Goal: Information Seeking & Learning: Learn about a topic

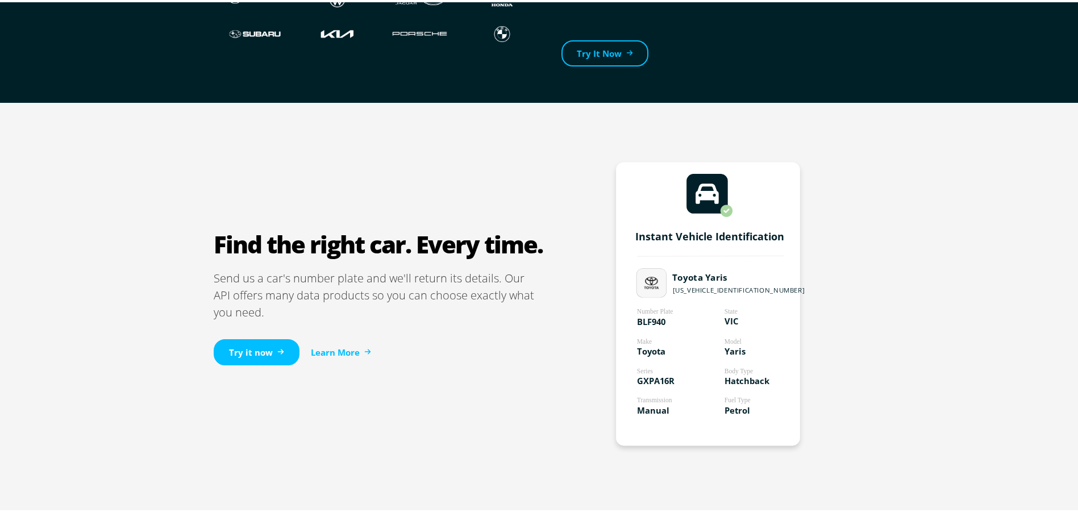
scroll to position [568, 0]
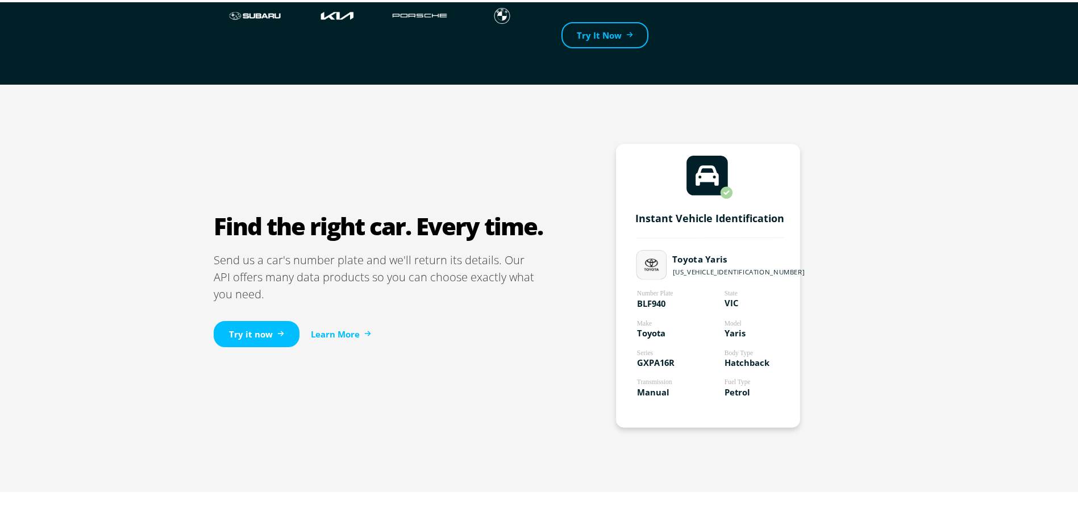
click at [340, 323] on div "Try it now Learn More" at bounding box center [379, 332] width 330 height 63
click at [343, 327] on link "Learn More" at bounding box center [341, 332] width 60 height 13
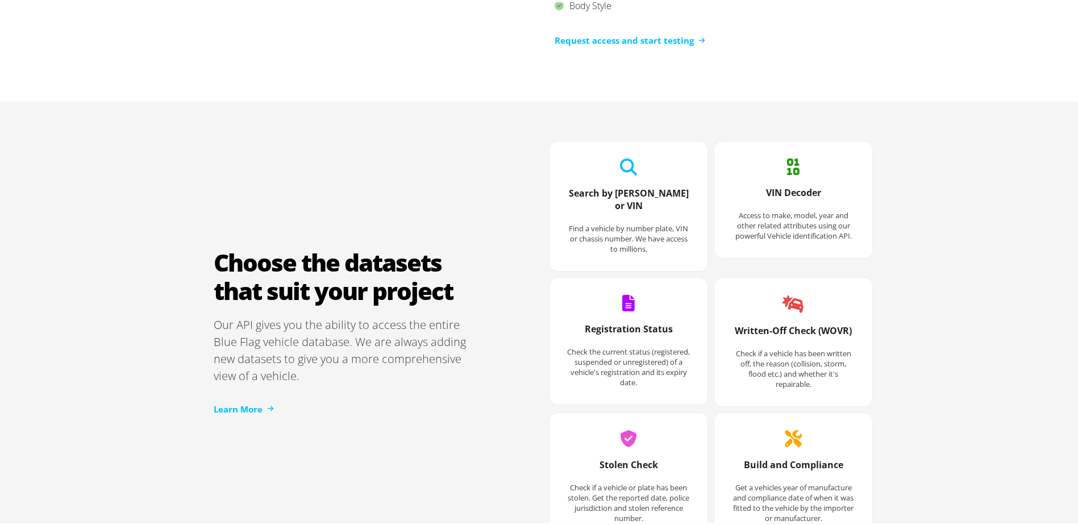
scroll to position [1421, 0]
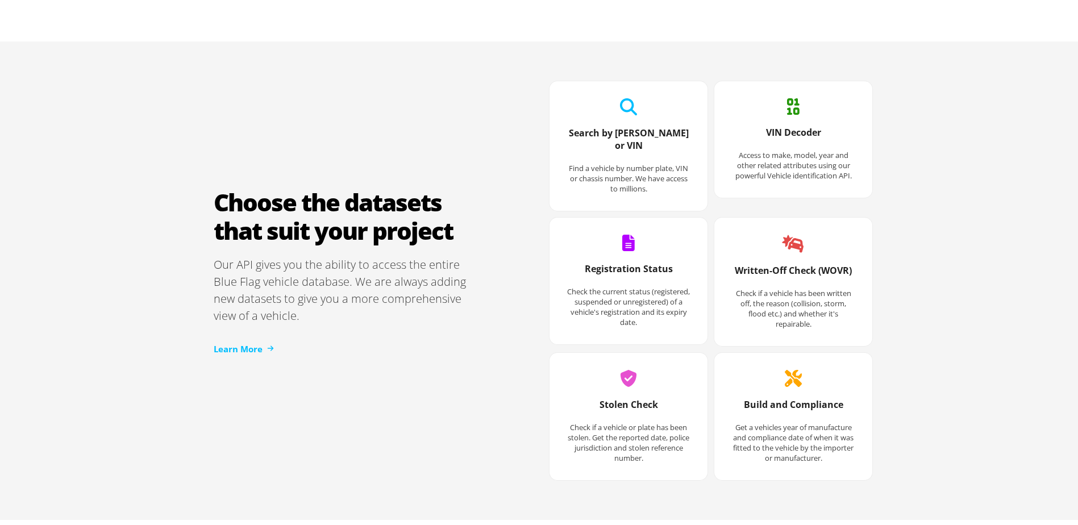
click at [630, 396] on h3 "Stolen Check" at bounding box center [629, 408] width 124 height 24
click at [785, 396] on h3 "Build and Compliance" at bounding box center [793, 408] width 124 height 24
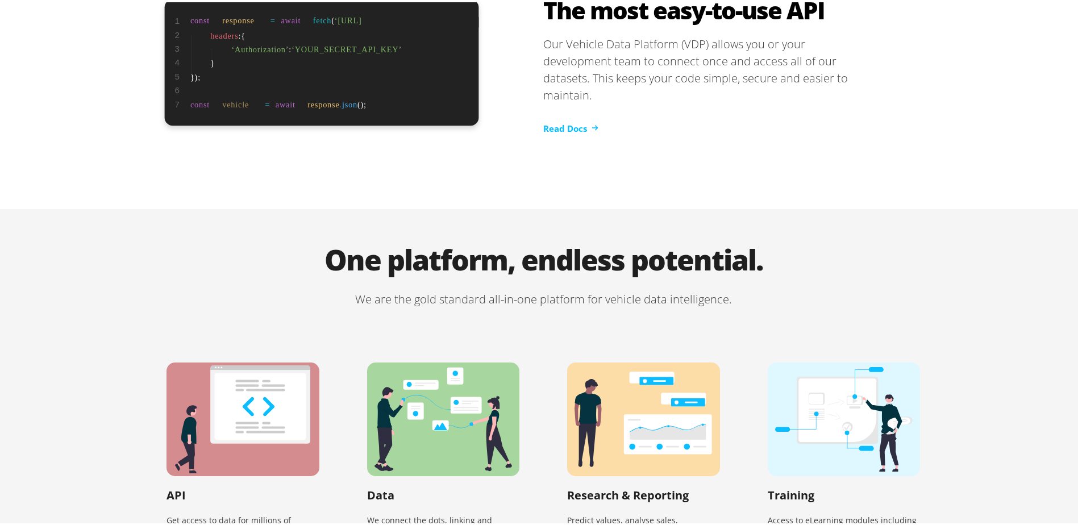
scroll to position [2318, 0]
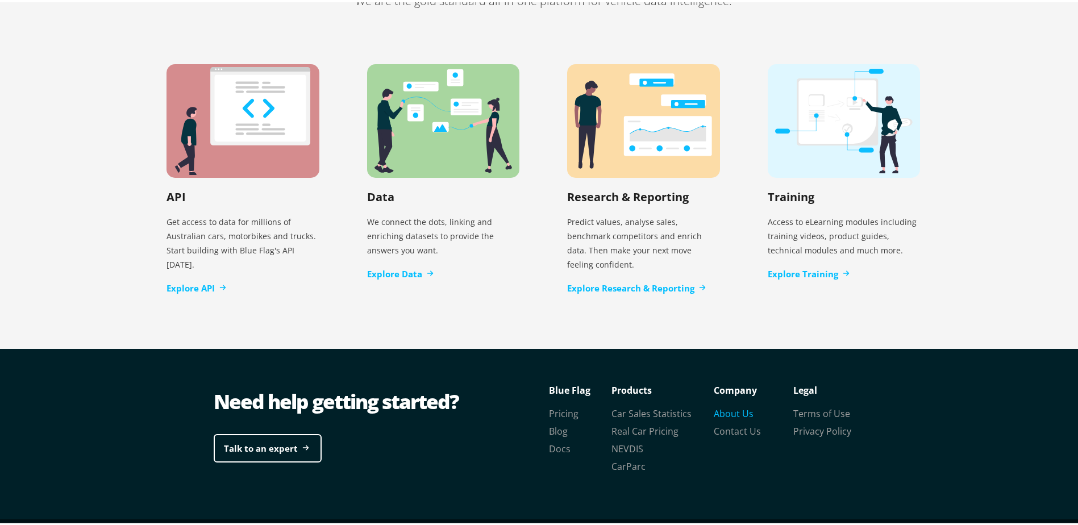
click at [731, 405] on link "About Us" at bounding box center [734, 411] width 40 height 13
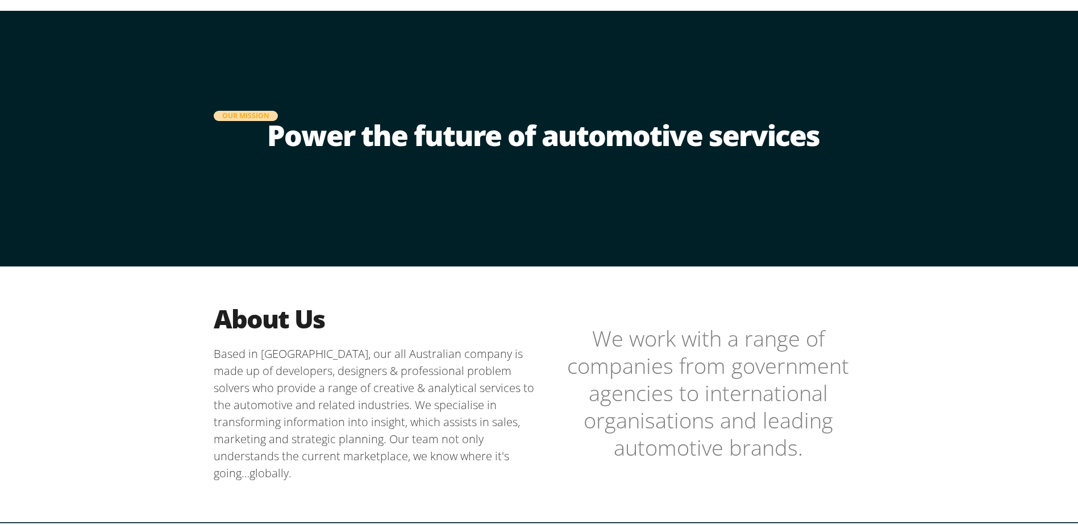
scroll to position [57, 0]
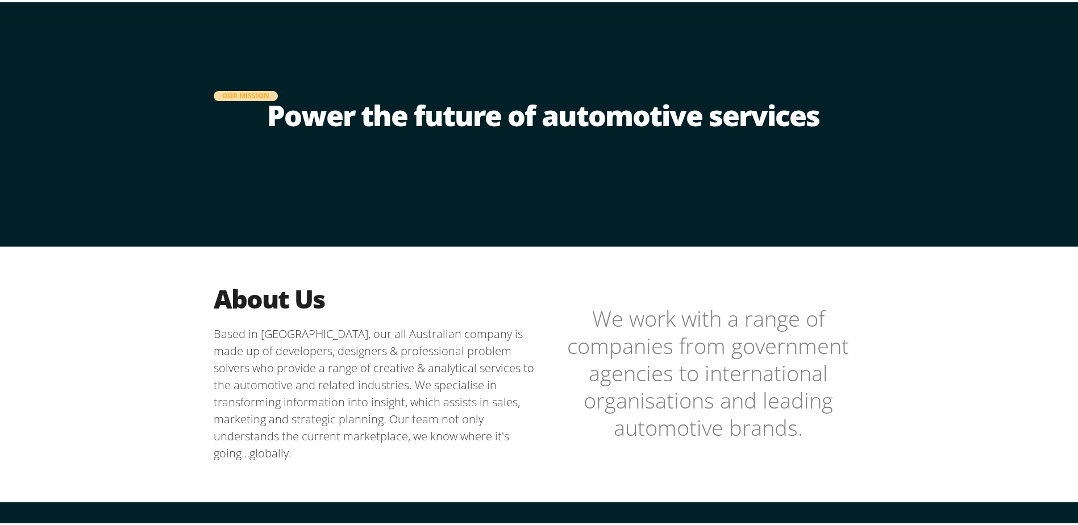
click at [409, 382] on p "Based in Melbourne, our all Australian company is made up of developers, design…" at bounding box center [379, 391] width 330 height 136
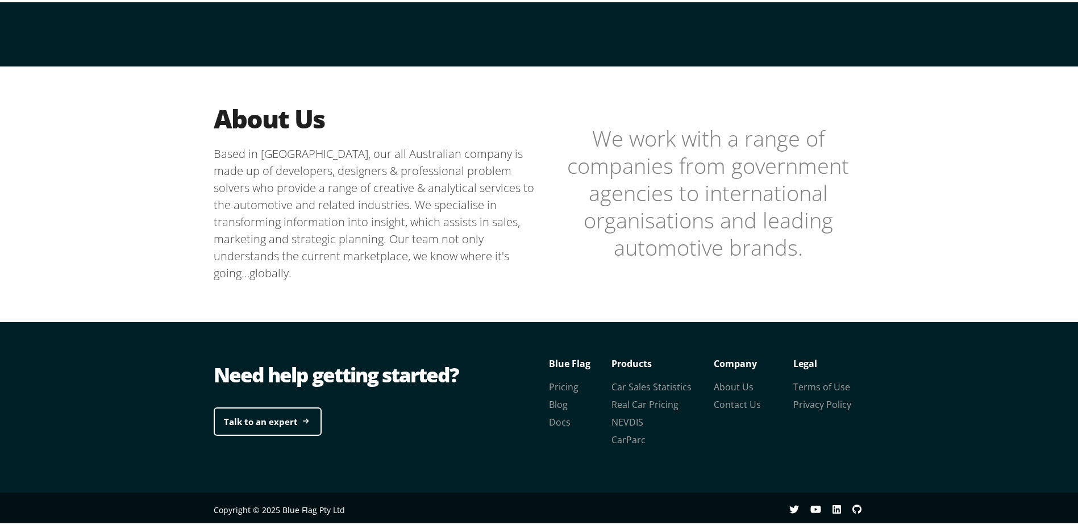
scroll to position [0, 0]
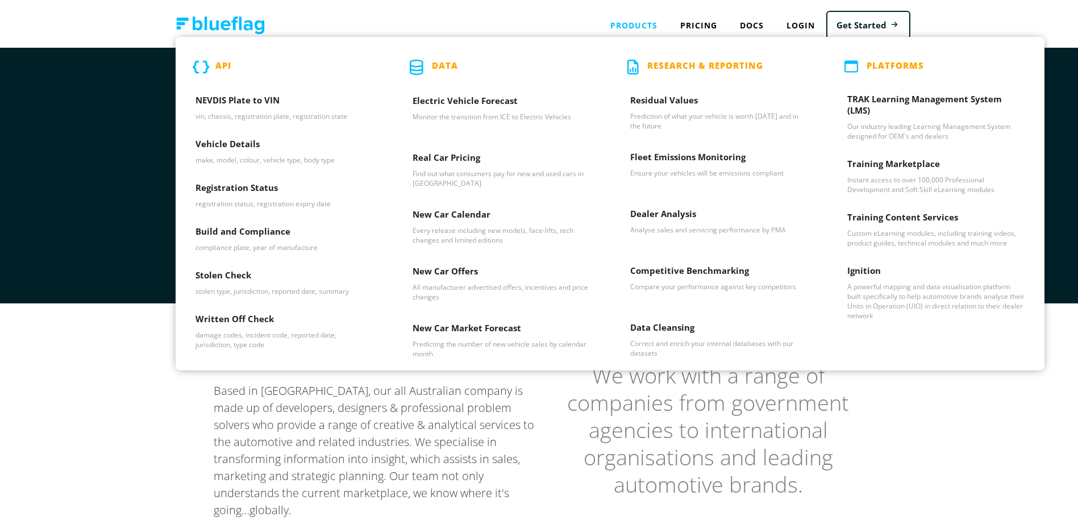
click at [633, 24] on div "Products API NEVDIS Plate to VIN vin, chassis, registration plate, registration…" at bounding box center [634, 22] width 70 height 23
click at [247, 143] on h3 "Vehicle Details" at bounding box center [284, 144] width 177 height 17
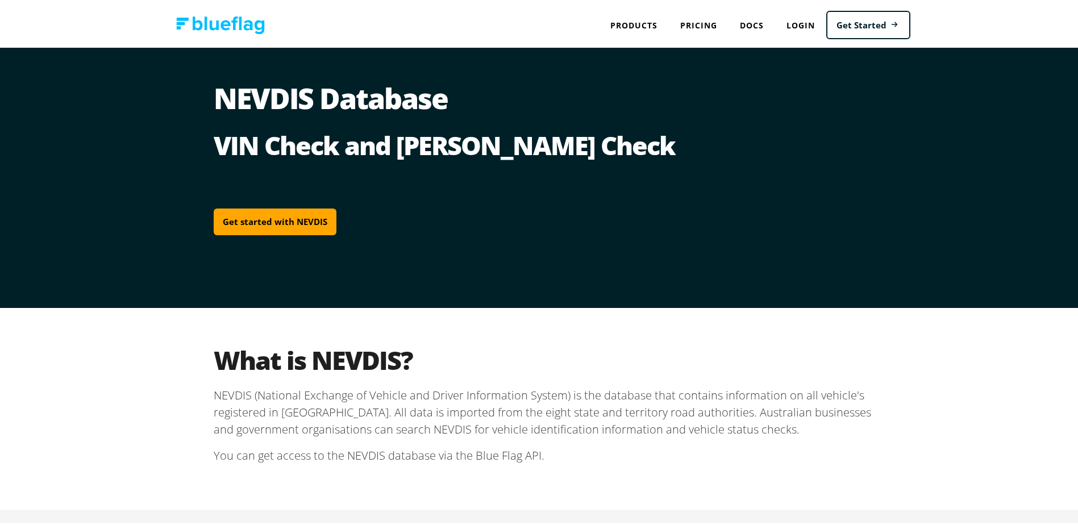
click at [423, 502] on div "What is NEVDIS? NEVDIS (National Exchange of Vehicle and Driver Information Sys…" at bounding box center [543, 407] width 682 height 202
click at [215, 359] on h2 "What is NEVDIS?" at bounding box center [543, 357] width 659 height 31
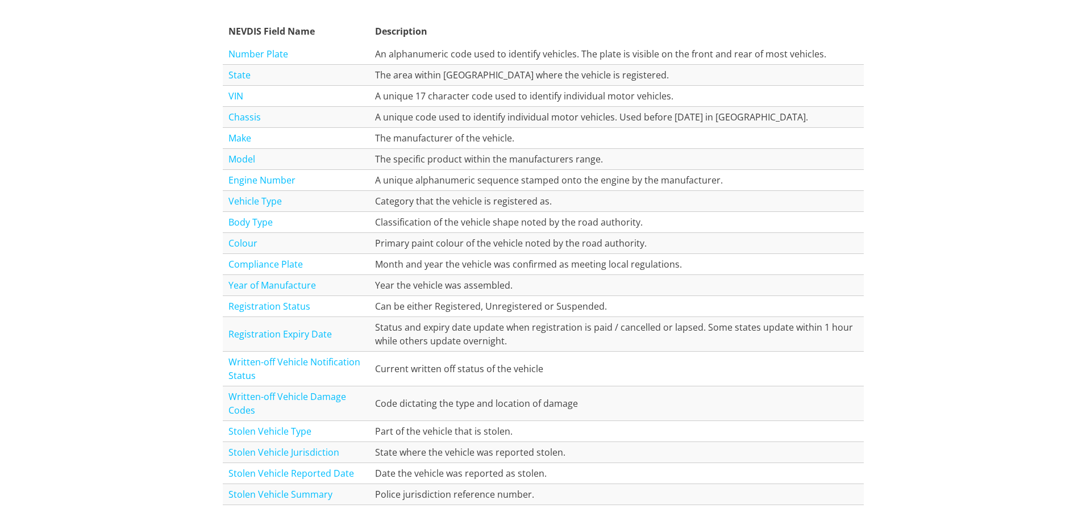
scroll to position [1307, 0]
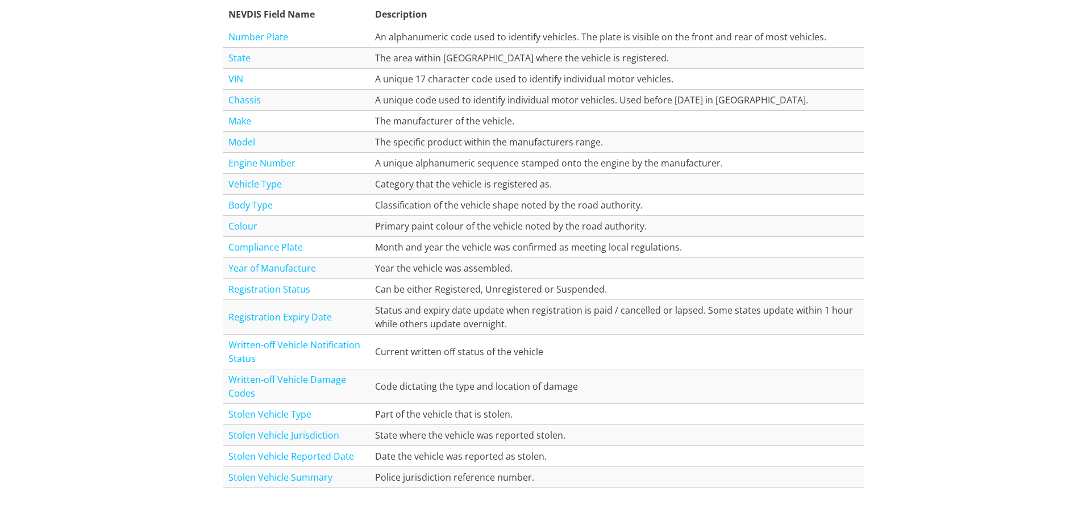
click at [475, 397] on td "Code dictating the type and location of damage" at bounding box center [616, 384] width 494 height 35
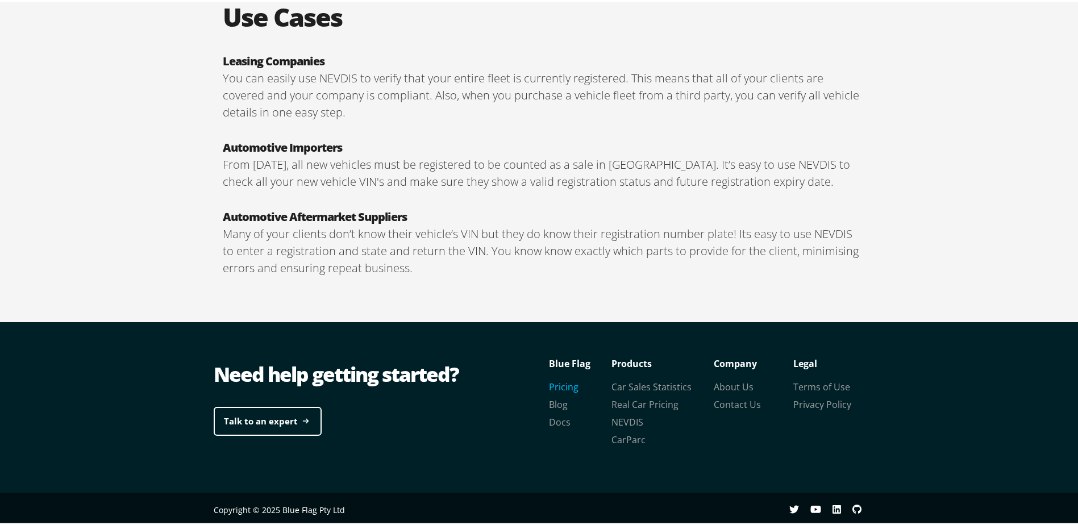
click at [571, 381] on link "Pricing" at bounding box center [564, 385] width 30 height 13
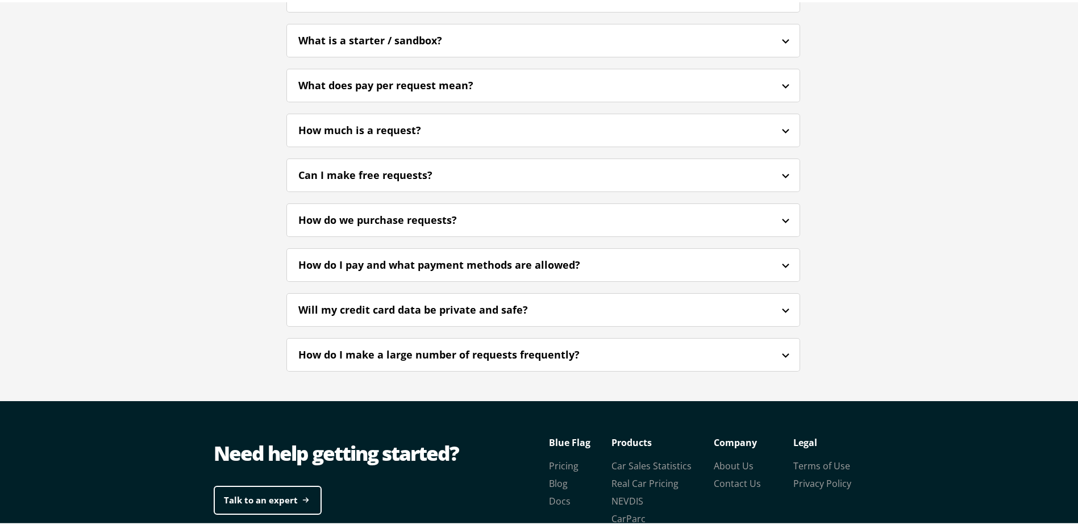
scroll to position [2787, 0]
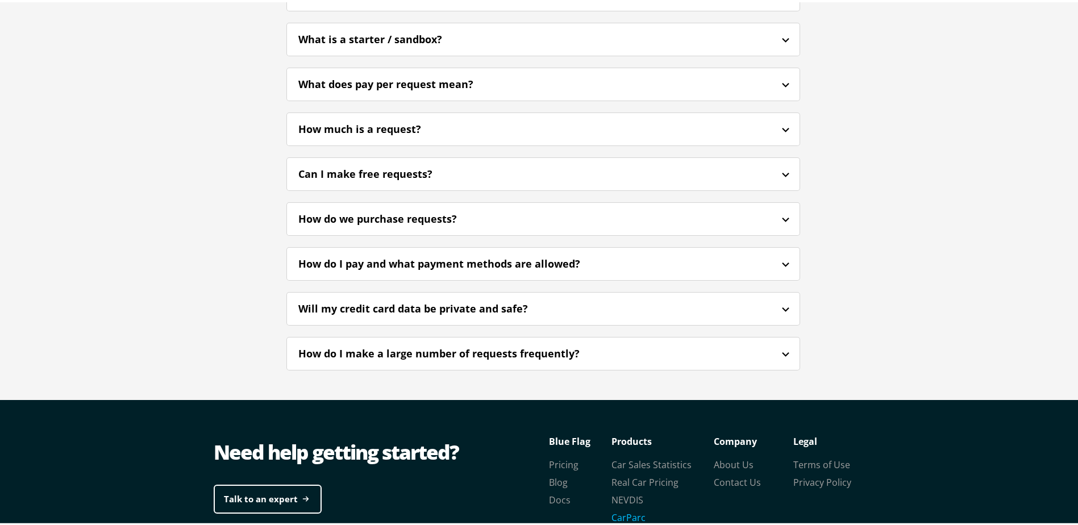
click at [627, 509] on link "CarParc" at bounding box center [629, 515] width 34 height 13
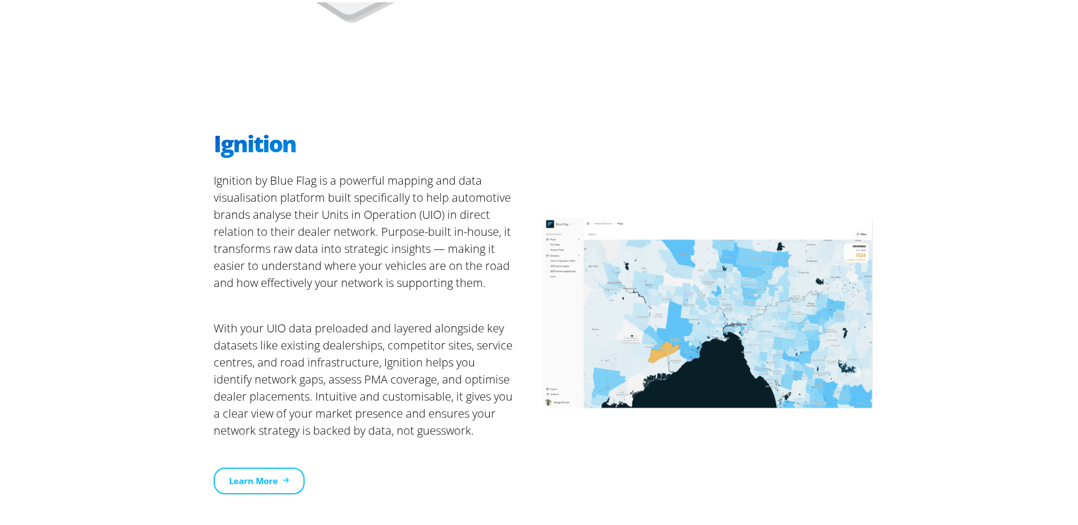
scroll to position [1023, 0]
click at [329, 213] on p "Ignition by Blue Flag is a powerful mapping and data visualisation platform bui…" at bounding box center [379, 243] width 330 height 148
click at [323, 228] on p "Ignition by Blue Flag is a powerful mapping and data visualisation platform bui…" at bounding box center [379, 243] width 330 height 148
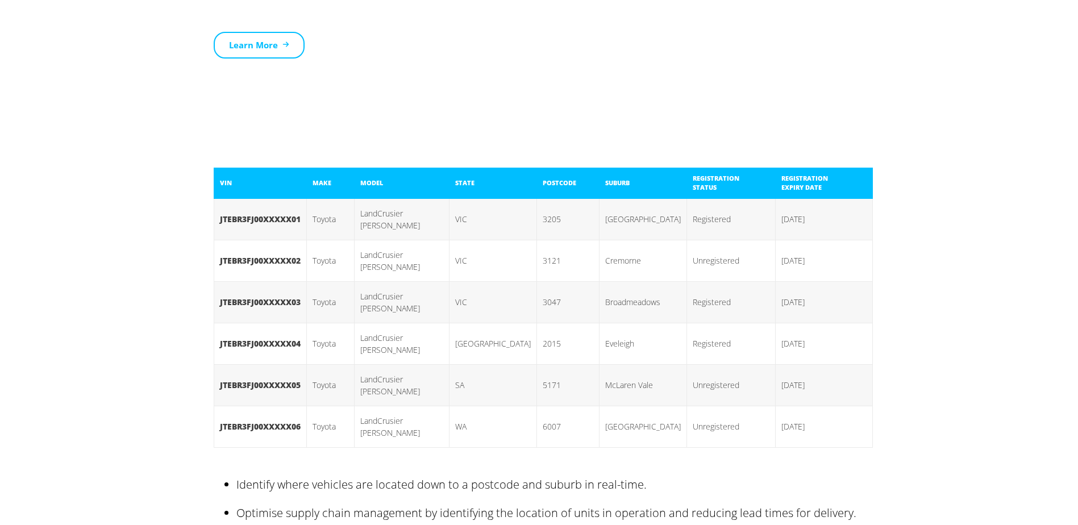
scroll to position [1478, 0]
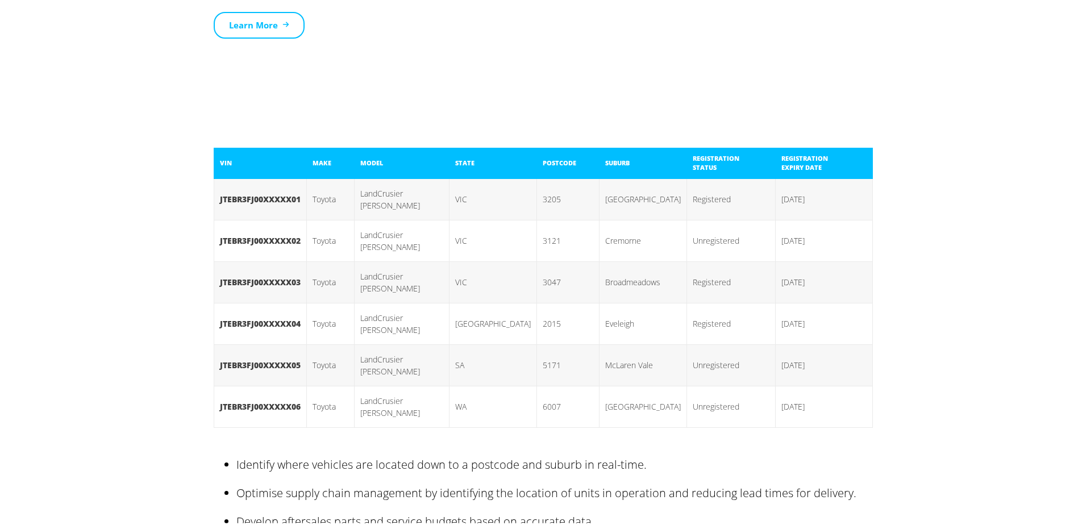
click at [136, 349] on div "VIN MAKE MODEL STATE POSTCODE SUBURB REGISTRATION STATUS REGISTRATION EXPIRY DA…" at bounding box center [543, 429] width 1087 height 641
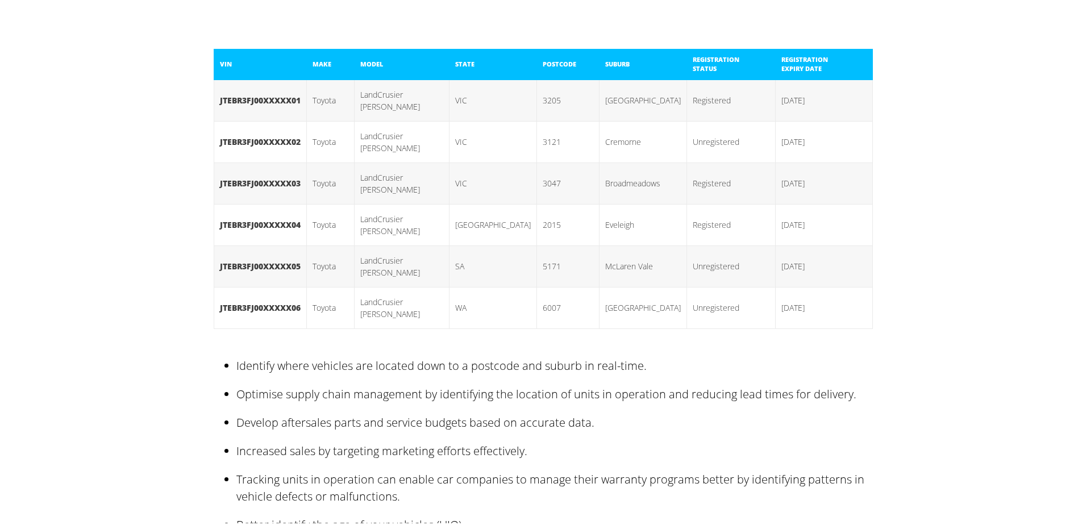
scroll to position [1591, 0]
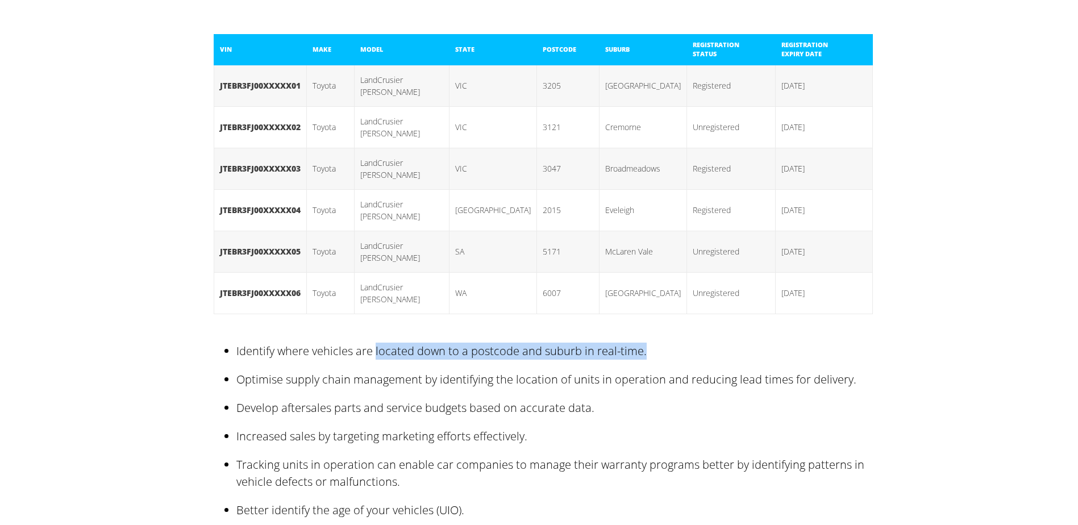
drag, startPoint x: 371, startPoint y: 277, endPoint x: 675, endPoint y: 259, distance: 304.6
click at [675, 335] on li "Identify where vehicles are located down to a postcode and suburb in real-time." at bounding box center [554, 349] width 637 height 28
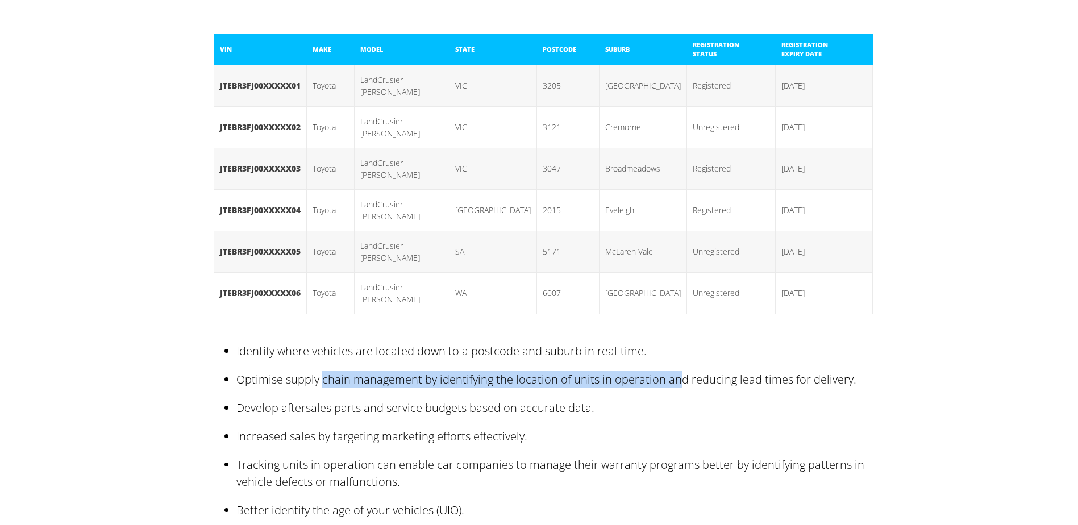
drag, startPoint x: 317, startPoint y: 300, endPoint x: 668, endPoint y: 289, distance: 351.4
click at [668, 363] on li "Optimise supply chain management by identifying the location of units in operat…" at bounding box center [554, 377] width 637 height 28
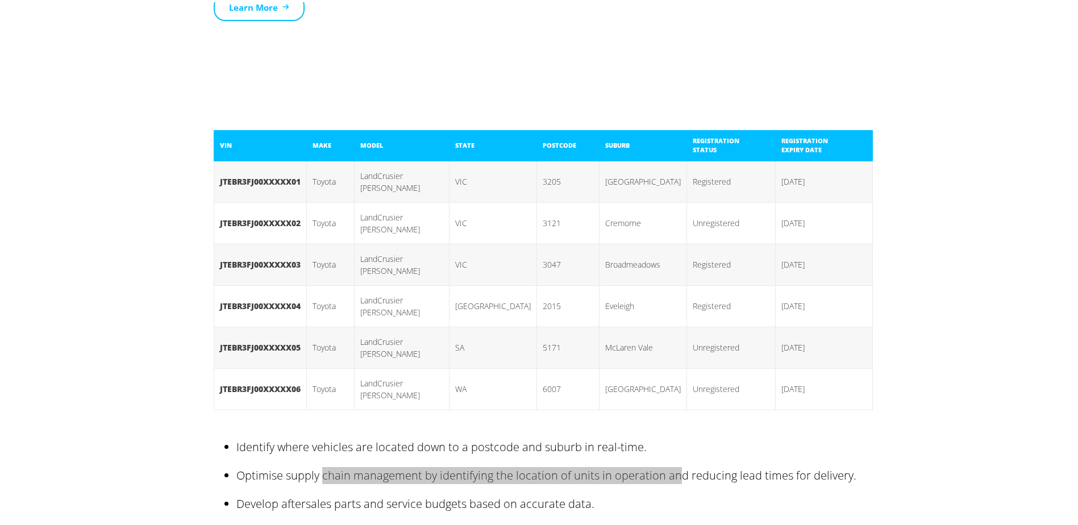
scroll to position [1478, 0]
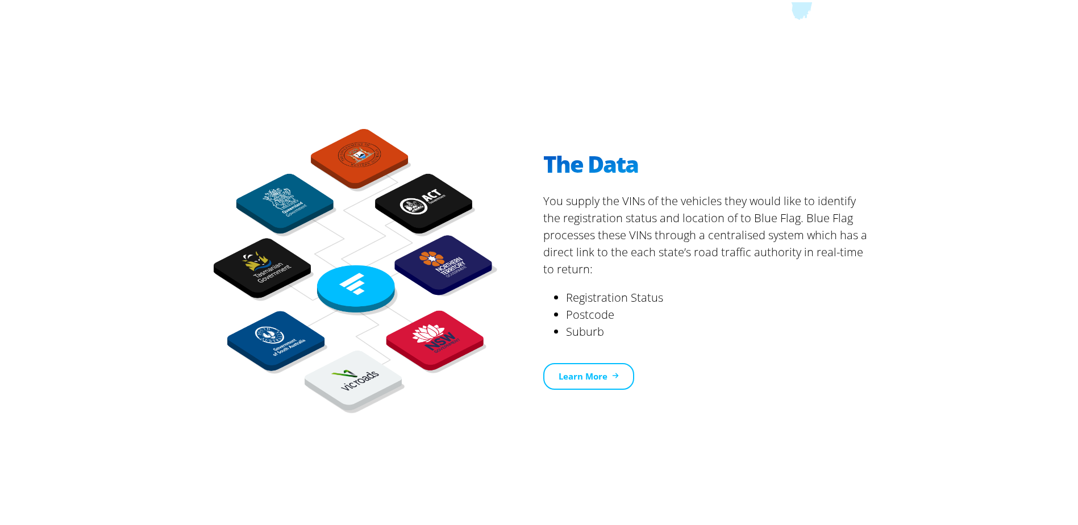
scroll to position [0, 0]
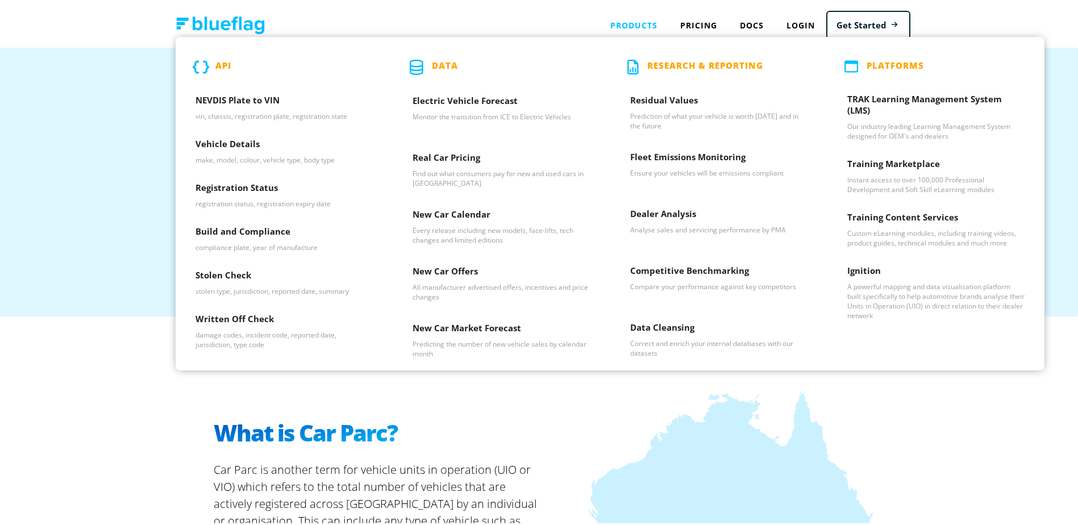
click at [640, 23] on div "Products API NEVDIS Plate to VIN vin, chassis, registration plate, registration…" at bounding box center [634, 22] width 70 height 23
click at [239, 144] on h3 "Vehicle Details" at bounding box center [284, 144] width 177 height 17
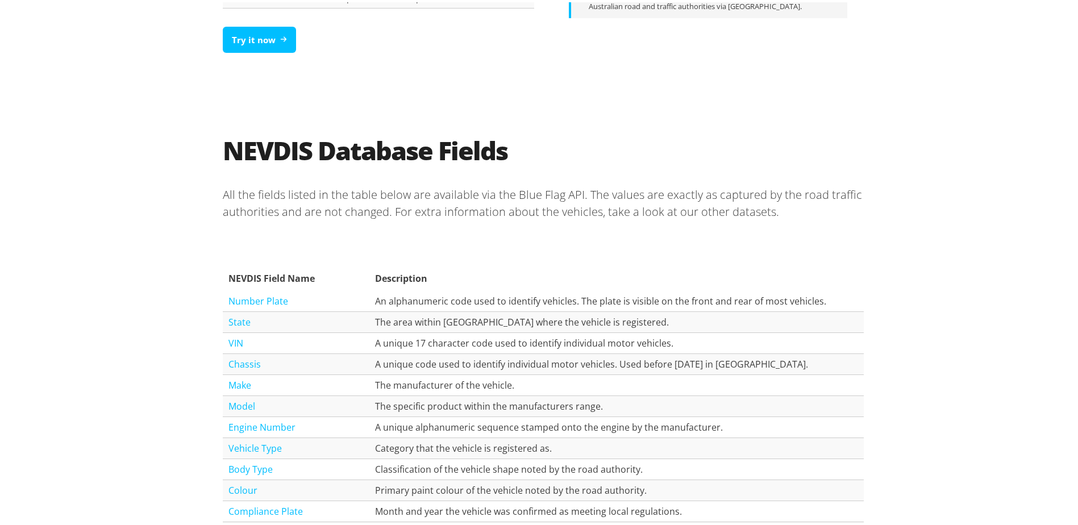
scroll to position [964, 0]
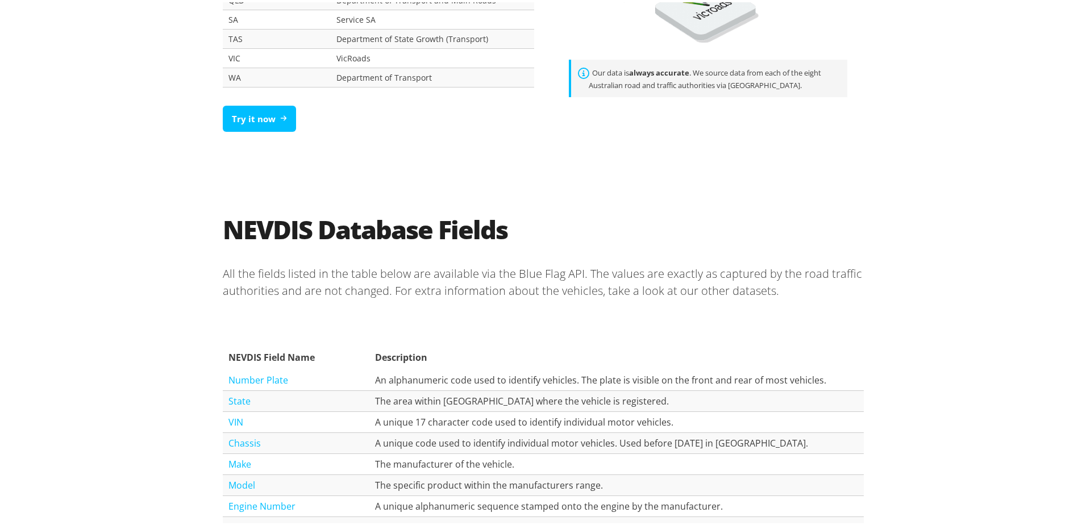
click at [770, 277] on p "All the fields listed in the table below are available via the Blue Flag API. T…" at bounding box center [543, 280] width 641 height 52
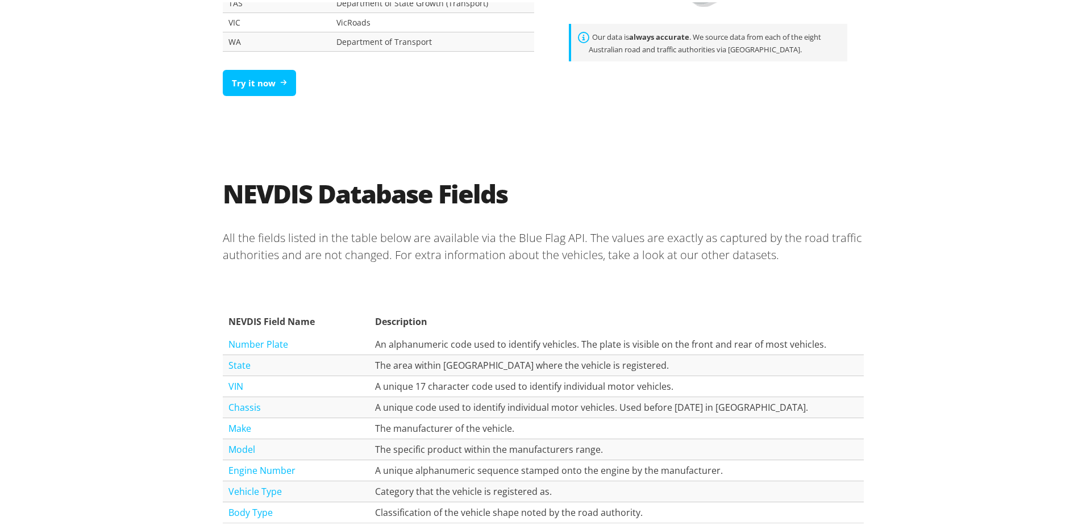
scroll to position [1023, 0]
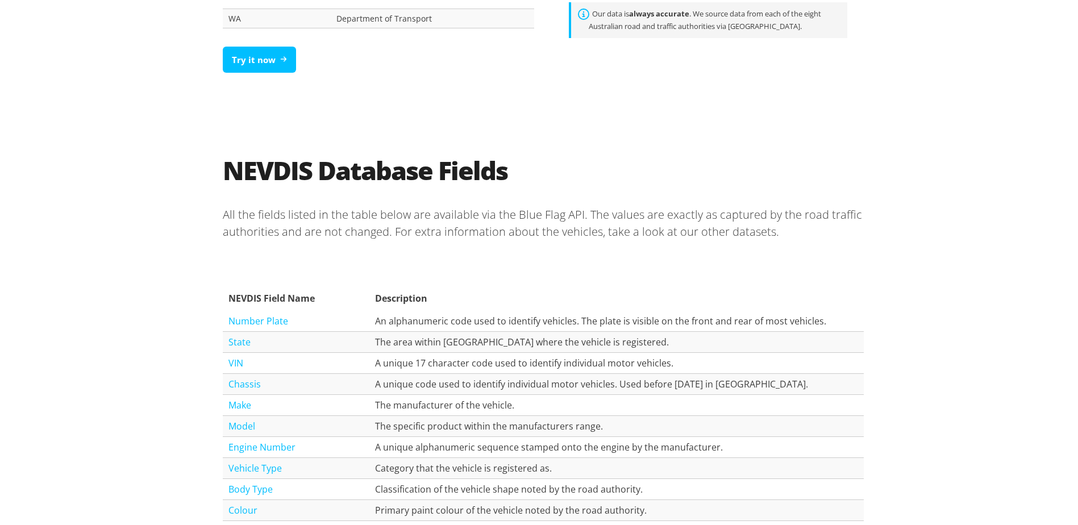
click at [590, 232] on p "All the fields listed in the table below are available via the Blue Flag API. T…" at bounding box center [543, 221] width 641 height 52
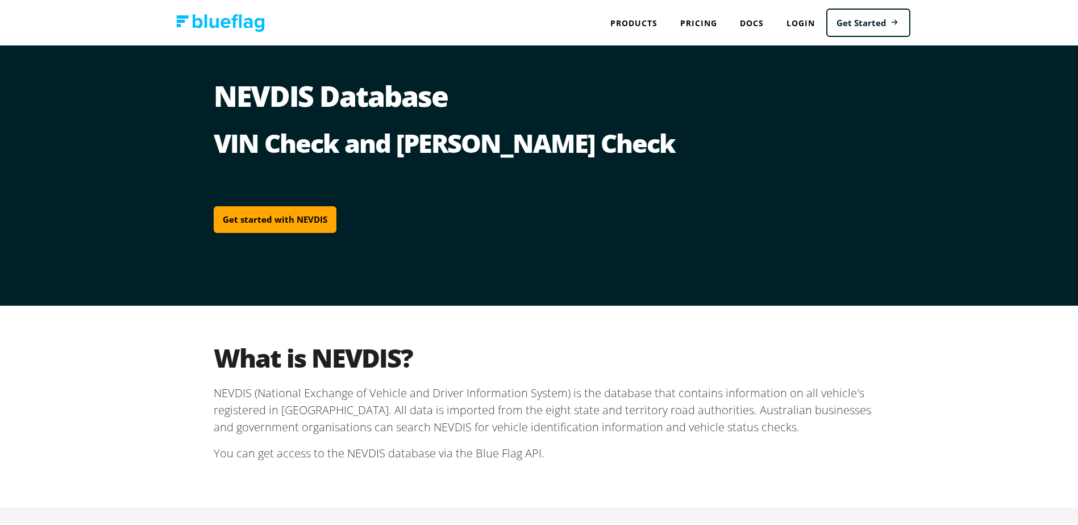
scroll to position [0, 0]
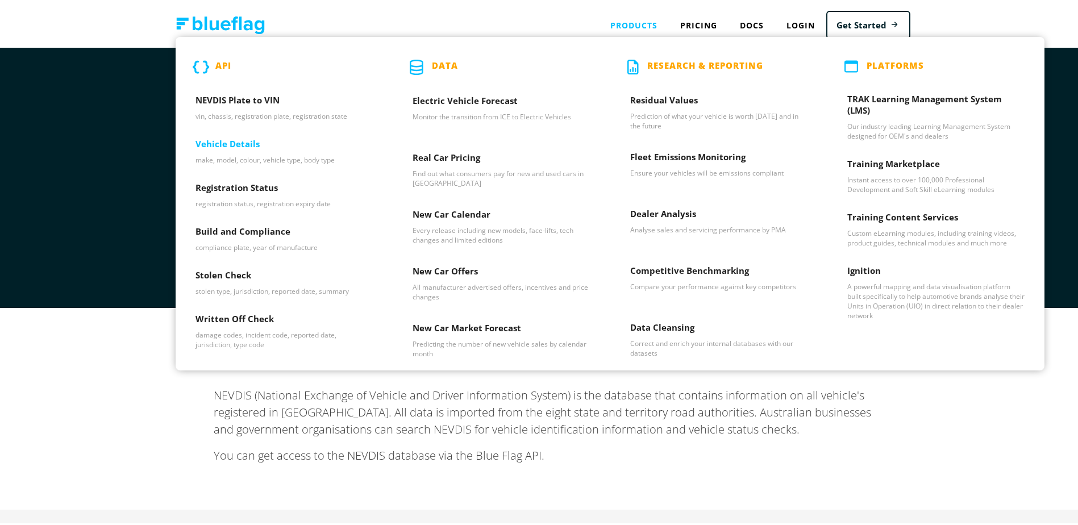
click at [230, 140] on h3 "Vehicle Details" at bounding box center [284, 144] width 177 height 17
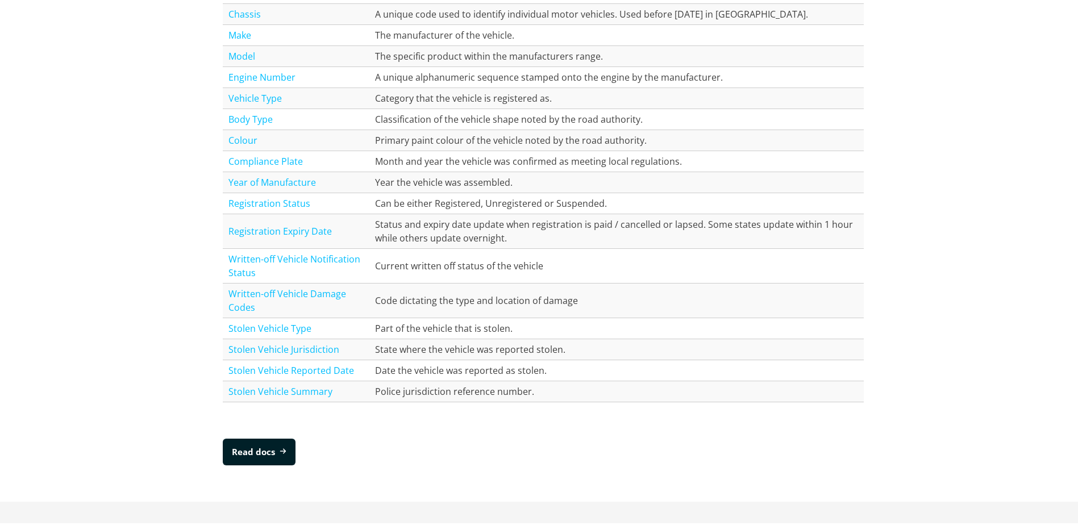
scroll to position [1193, 0]
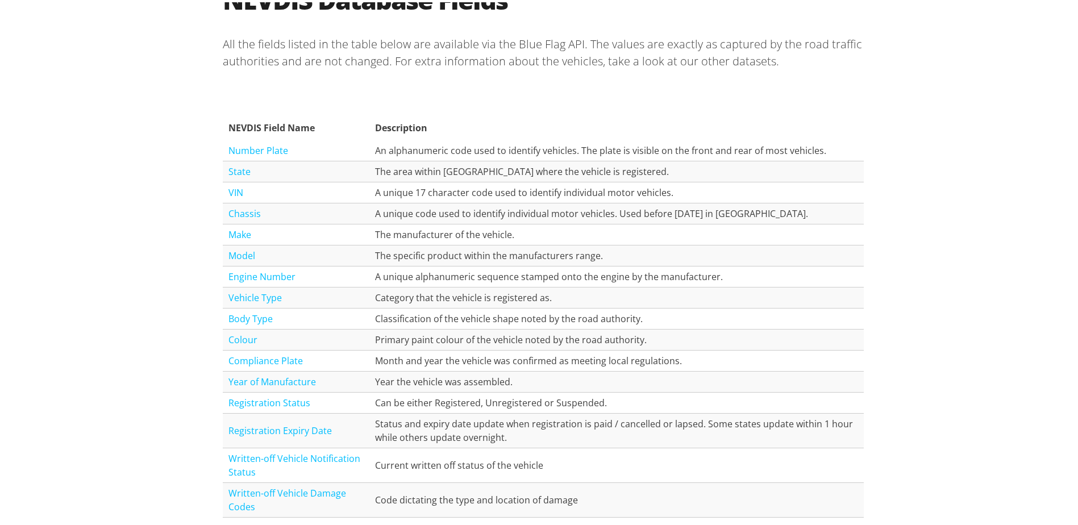
click at [498, 231] on td "The manufacturer of the vehicle." at bounding box center [616, 232] width 494 height 21
click at [488, 257] on td "The specific product within the manufacturers range." at bounding box center [616, 253] width 494 height 21
drag, startPoint x: 445, startPoint y: 259, endPoint x: 616, endPoint y: 260, distance: 171.1
click at [616, 260] on td "The specific product within the manufacturers range." at bounding box center [616, 253] width 494 height 21
click at [382, 190] on td "A unique 17 character code used to identify individual motor vehicles." at bounding box center [616, 190] width 494 height 21
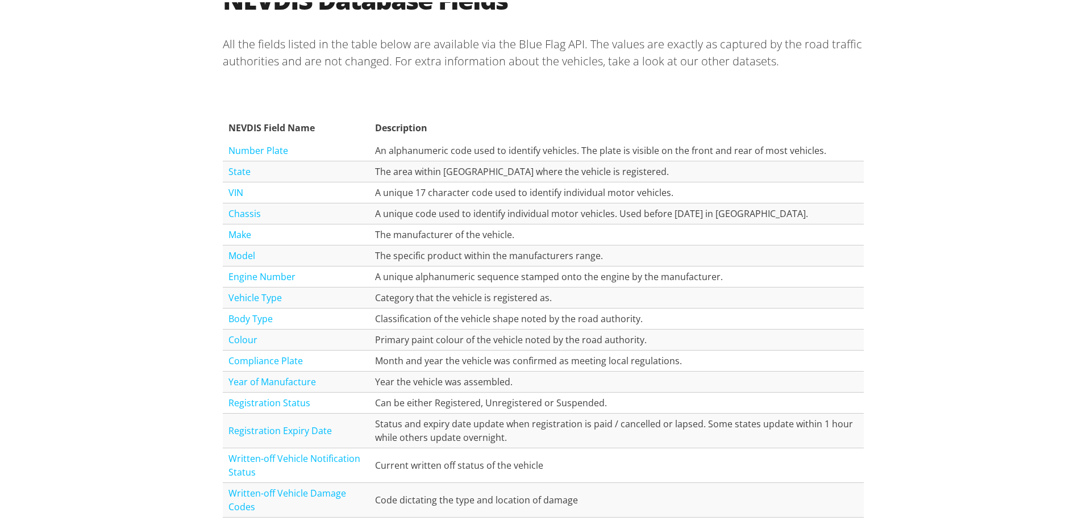
click at [151, 345] on div "NEVDIS Database Fields All the fields listed in the table below are available v…" at bounding box center [543, 322] width 1087 height 754
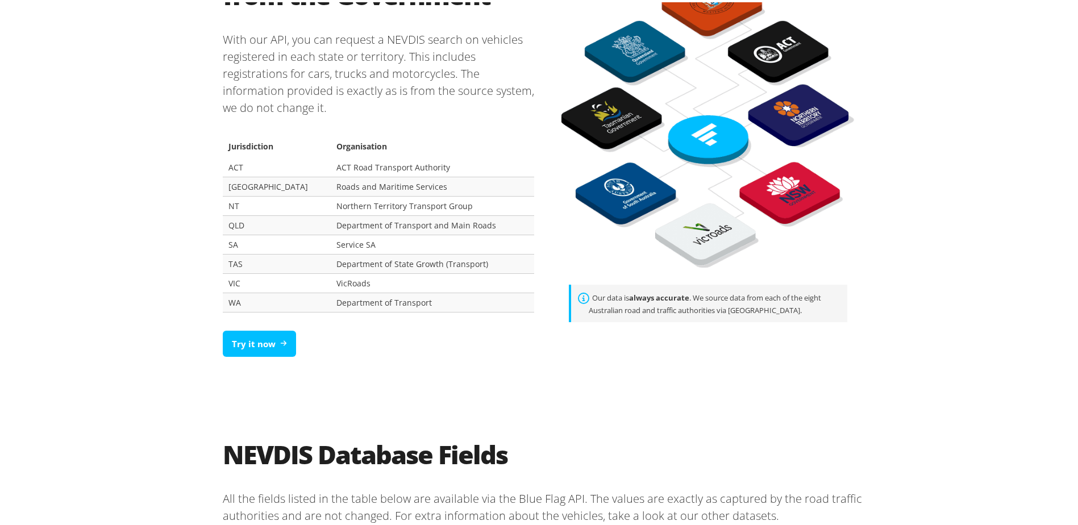
scroll to position [682, 0]
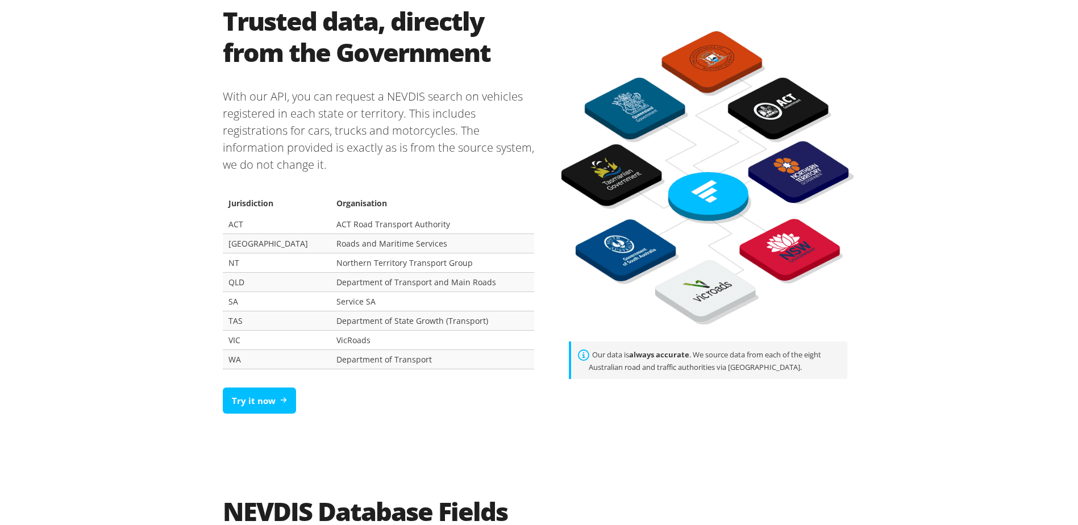
click at [379, 115] on p "With our API, you can request a NEVDIS search on vehicles registered in each st…" at bounding box center [378, 128] width 311 height 103
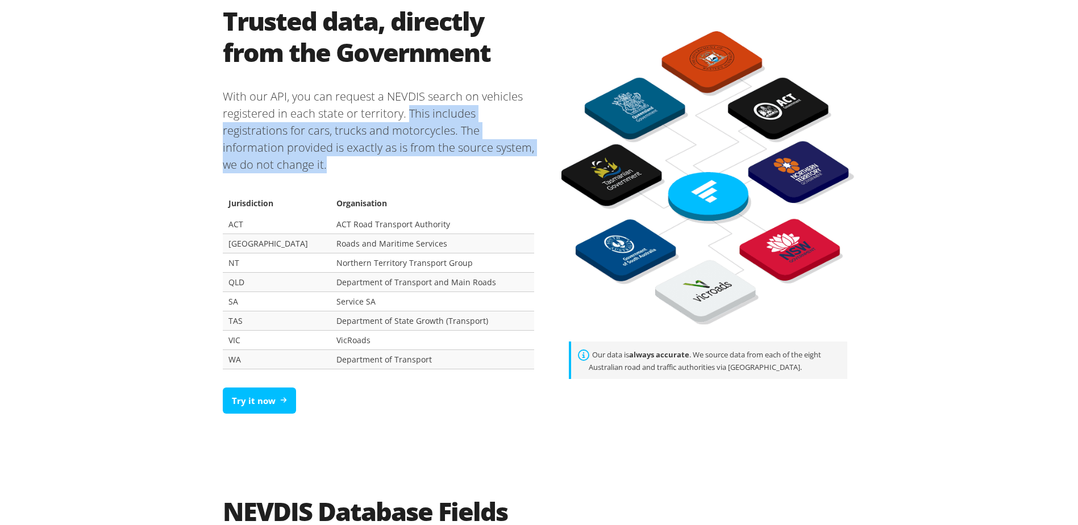
drag, startPoint x: 402, startPoint y: 111, endPoint x: 405, endPoint y: 161, distance: 49.5
click at [405, 161] on p "With our API, you can request a NEVDIS search on vehicles registered in each st…" at bounding box center [378, 128] width 311 height 103
